Goal: Communication & Community: Ask a question

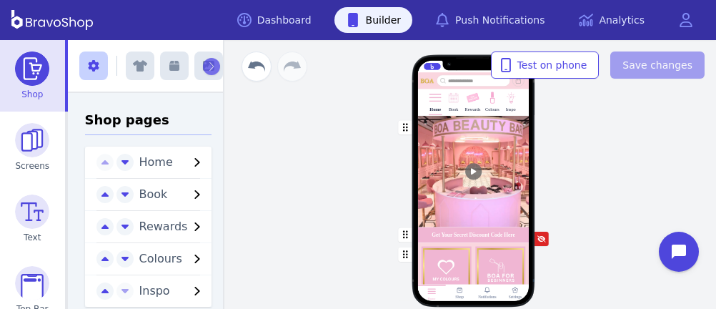
click at [437, 144] on div "button" at bounding box center [472, 171] width 111 height 111
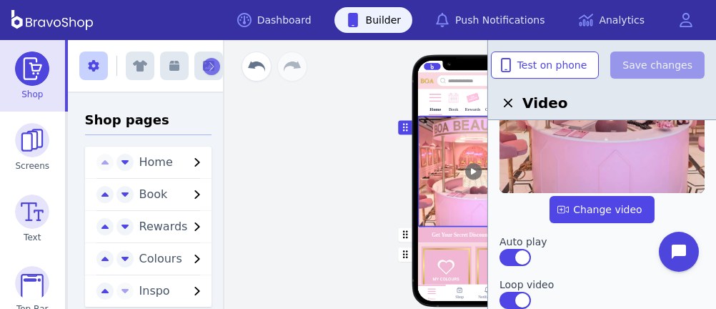
scroll to position [190, 0]
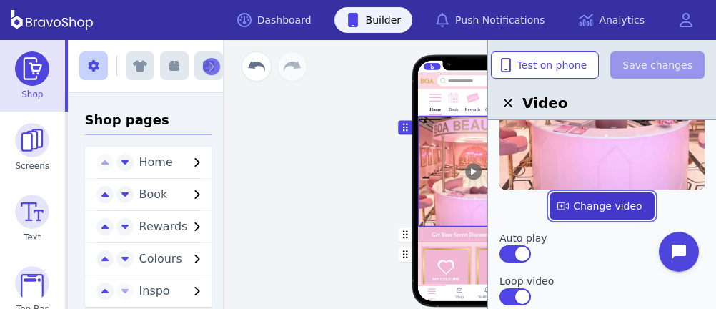
click at [593, 210] on label "button" at bounding box center [601, 205] width 104 height 27
click at [0, 0] on input "file" at bounding box center [0, 0] width 0 height 0
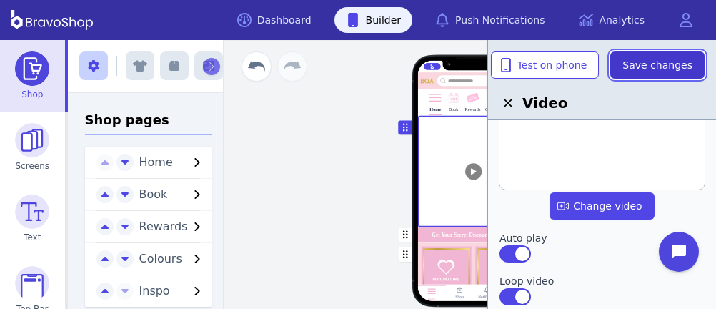
click at [652, 63] on span "Save changes" at bounding box center [657, 65] width 70 height 14
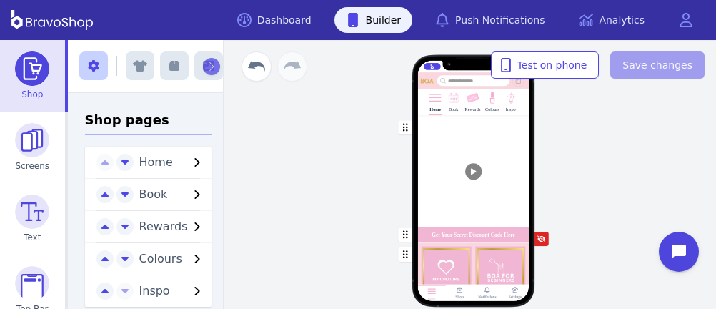
click at [491, 175] on div "button" at bounding box center [472, 171] width 111 height 111
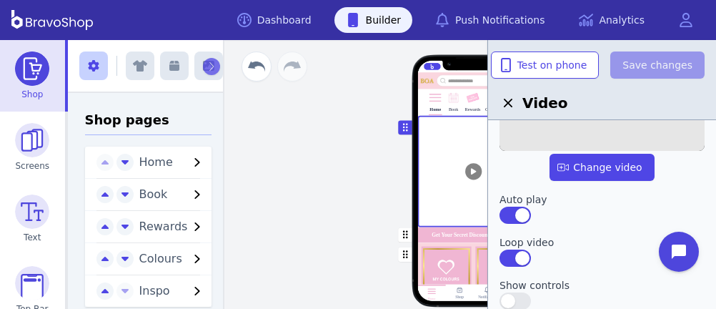
scroll to position [222, 0]
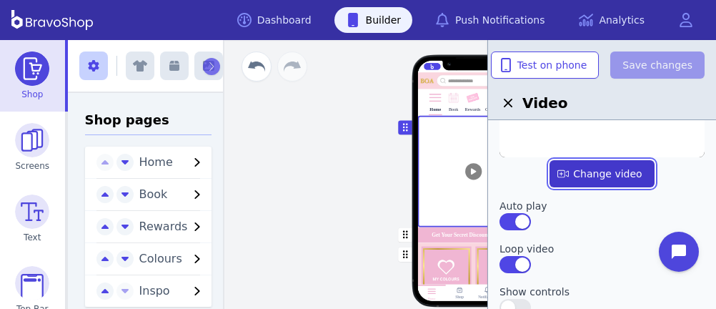
click at [603, 174] on label "button" at bounding box center [601, 173] width 104 height 27
click at [0, 0] on input "file" at bounding box center [0, 0] width 0 height 0
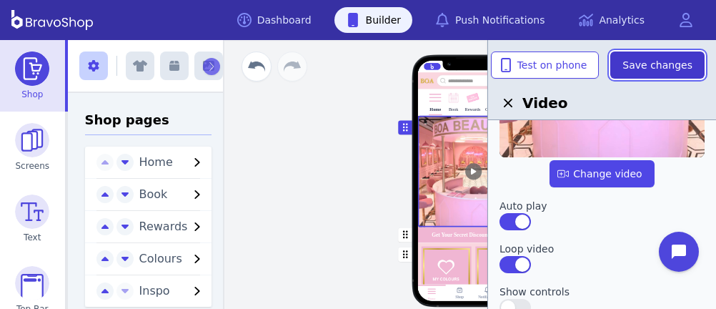
click at [637, 61] on span "Save changes" at bounding box center [657, 65] width 70 height 14
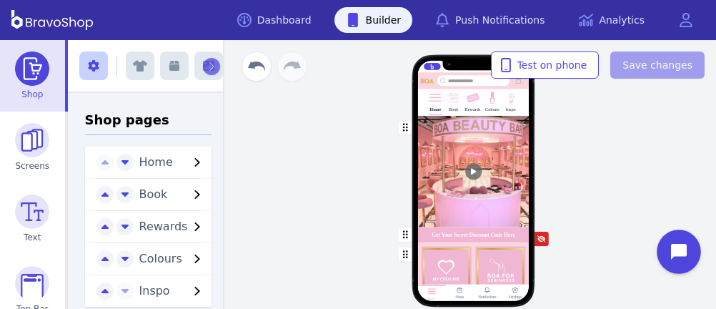
click at [681, 249] on icon "Open chat widget" at bounding box center [687, 252] width 22 height 22
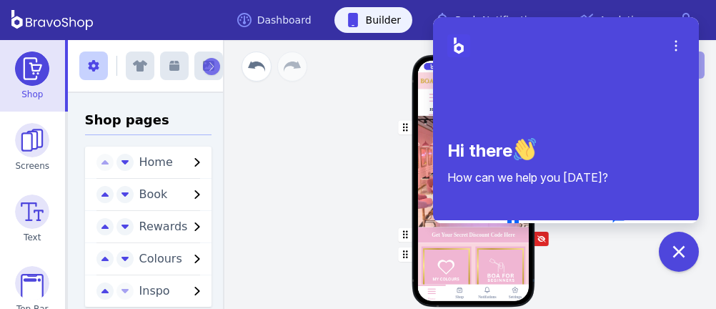
click at [603, 220] on button "Chat" at bounding box center [618, 223] width 103 height 30
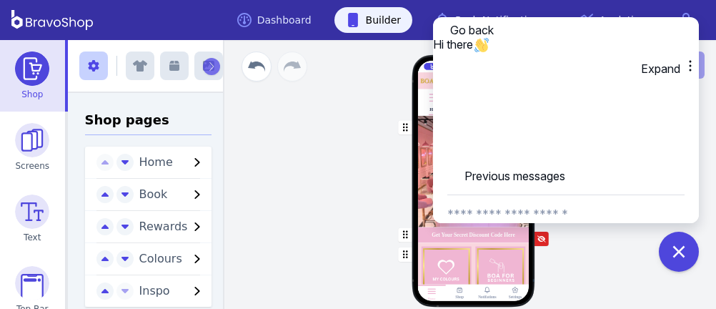
click at [558, 195] on textarea "New message" at bounding box center [565, 213] width 237 height 37
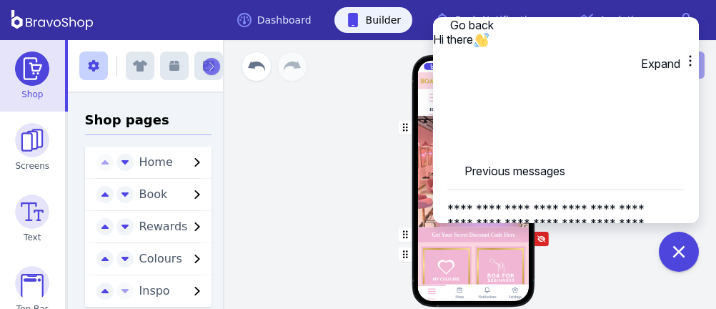
scroll to position [1, 0]
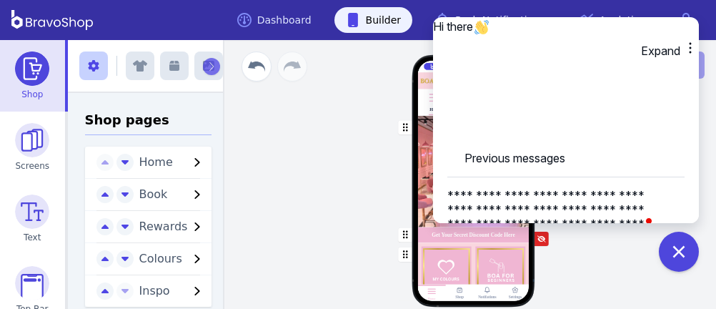
type textarea "**********"
click at [475, 246] on icon "button" at bounding box center [466, 254] width 17 height 17
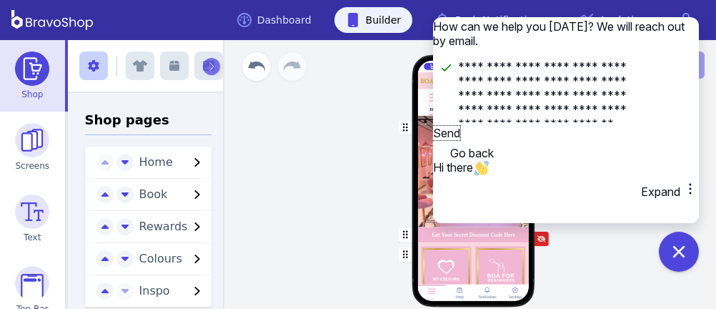
click at [460, 140] on button "Send" at bounding box center [446, 133] width 27 height 14
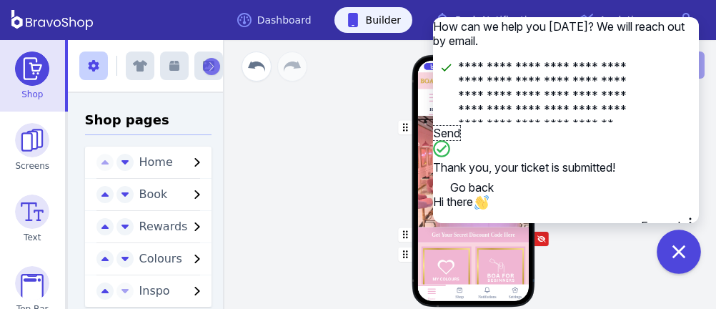
click at [689, 245] on button "Close chat widget" at bounding box center [678, 251] width 44 height 44
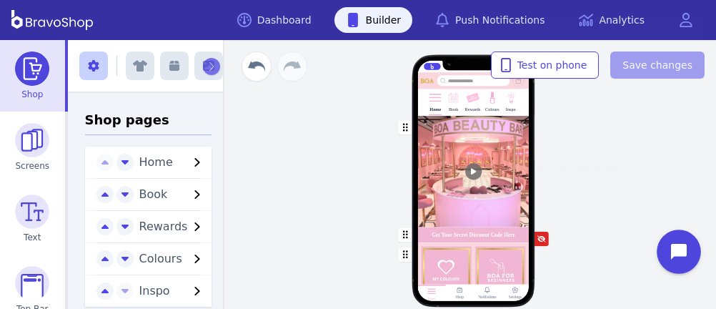
scroll to position [0, 0]
click at [447, 235] on div "button" at bounding box center [472, 234] width 111 height 16
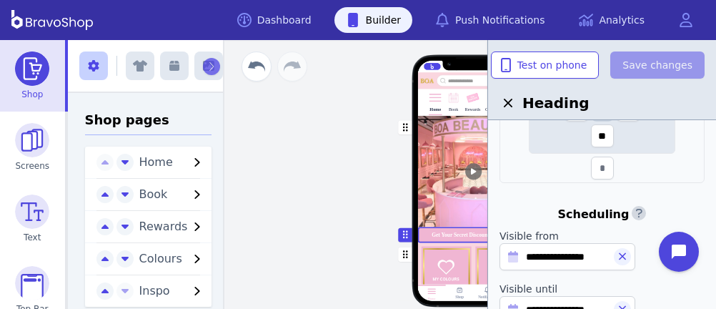
scroll to position [673, 0]
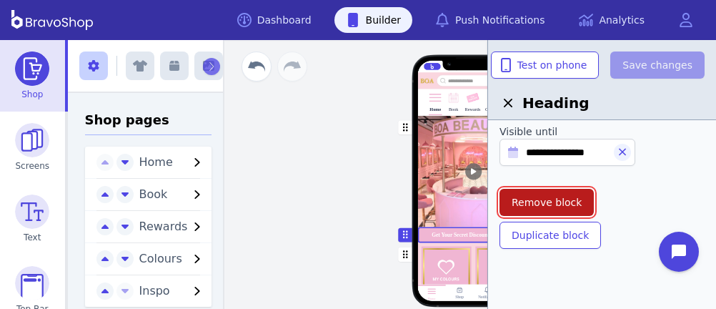
click at [536, 197] on span "Remove block" at bounding box center [546, 202] width 70 height 14
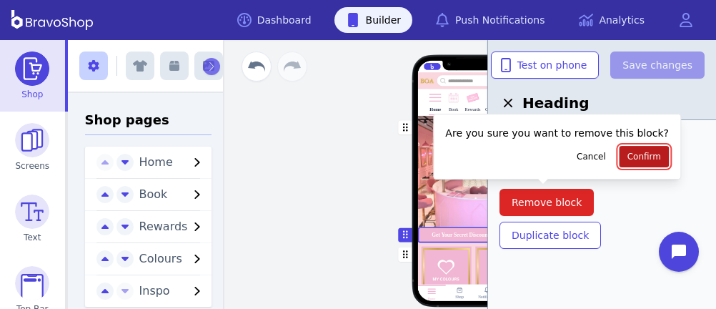
click at [627, 158] on span "Confirm" at bounding box center [644, 156] width 34 height 11
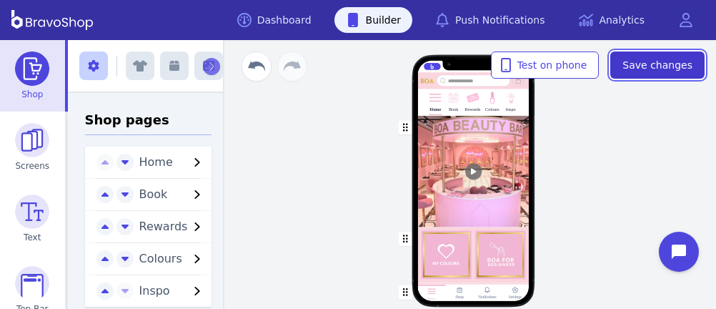
click at [661, 58] on span "Save changes" at bounding box center [657, 65] width 70 height 14
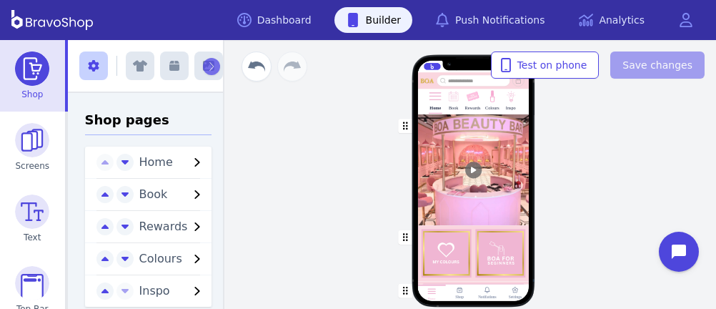
scroll to position [0, 0]
